Goal: Task Accomplishment & Management: Manage account settings

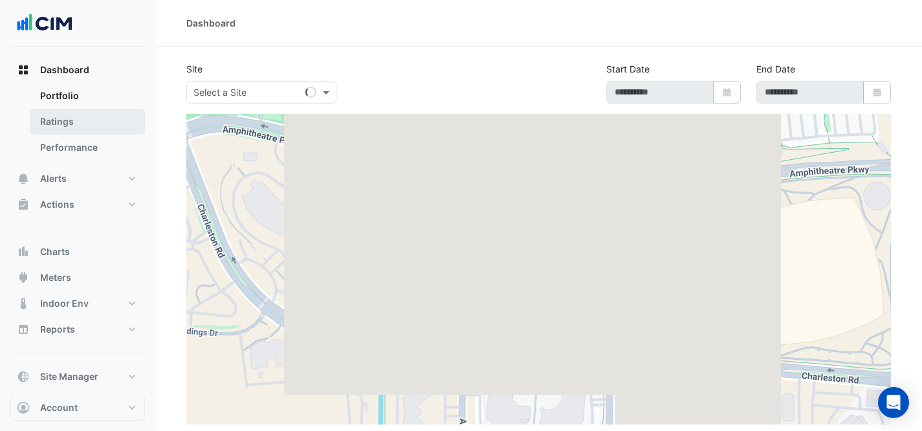
click at [121, 116] on link "Ratings" at bounding box center [87, 122] width 115 height 26
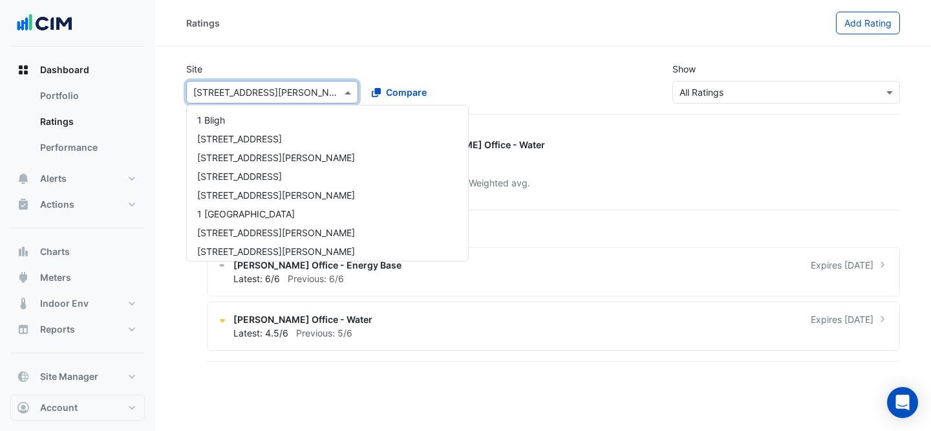
click at [311, 87] on input "text" at bounding box center [259, 93] width 132 height 14
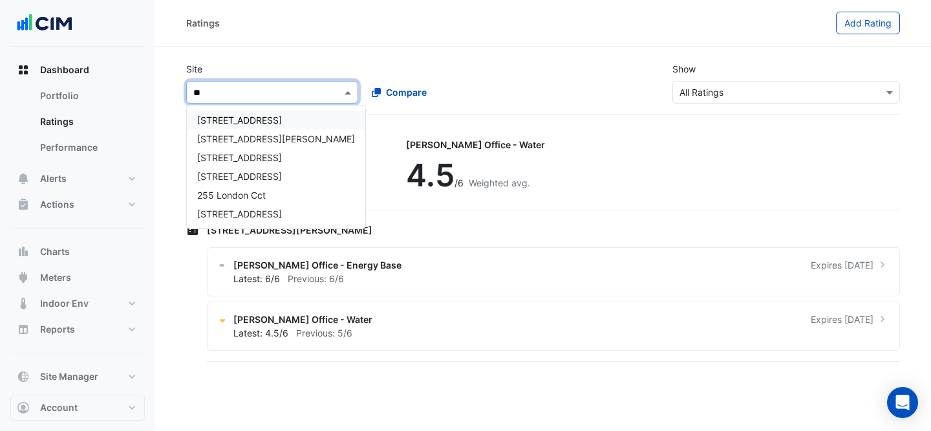
type input "***"
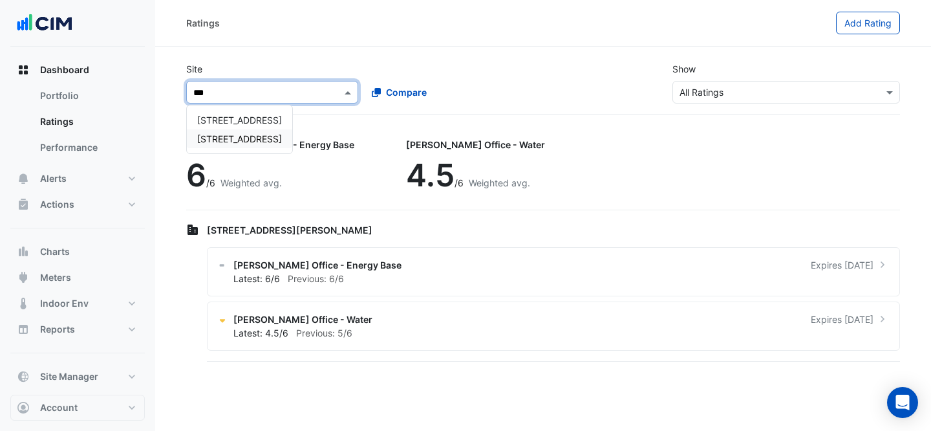
click at [279, 135] on span "[STREET_ADDRESS]" at bounding box center [239, 138] width 85 height 11
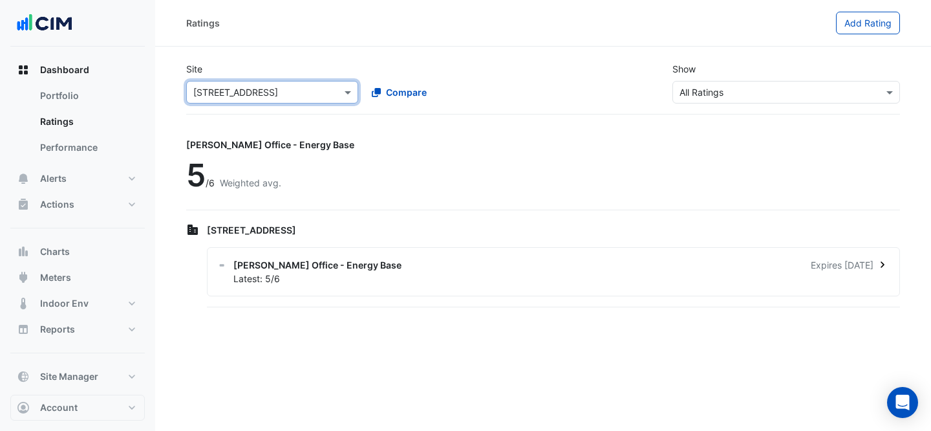
click at [336, 288] on div "[PERSON_NAME] Office - Energy Base Expires [DATE] Latest: 5/6" at bounding box center [553, 271] width 693 height 49
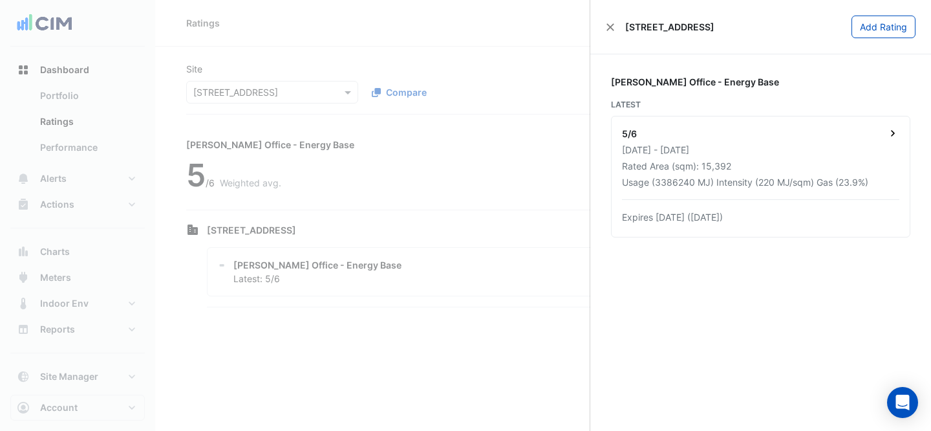
click at [770, 128] on div "5/6" at bounding box center [760, 135] width 277 height 16
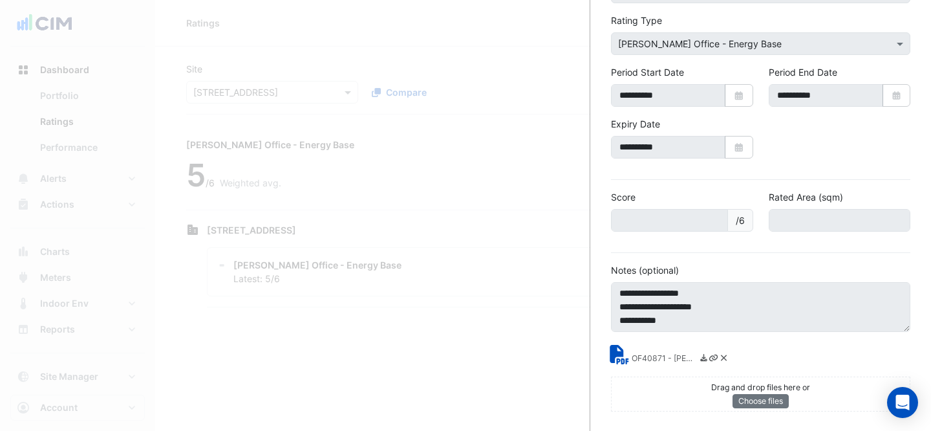
scroll to position [114, 0]
click at [648, 356] on small "OF40871 - [PERSON_NAME] Energy Rating Report.pdf" at bounding box center [664, 359] width 65 height 14
